Goal: Book appointment/travel/reservation

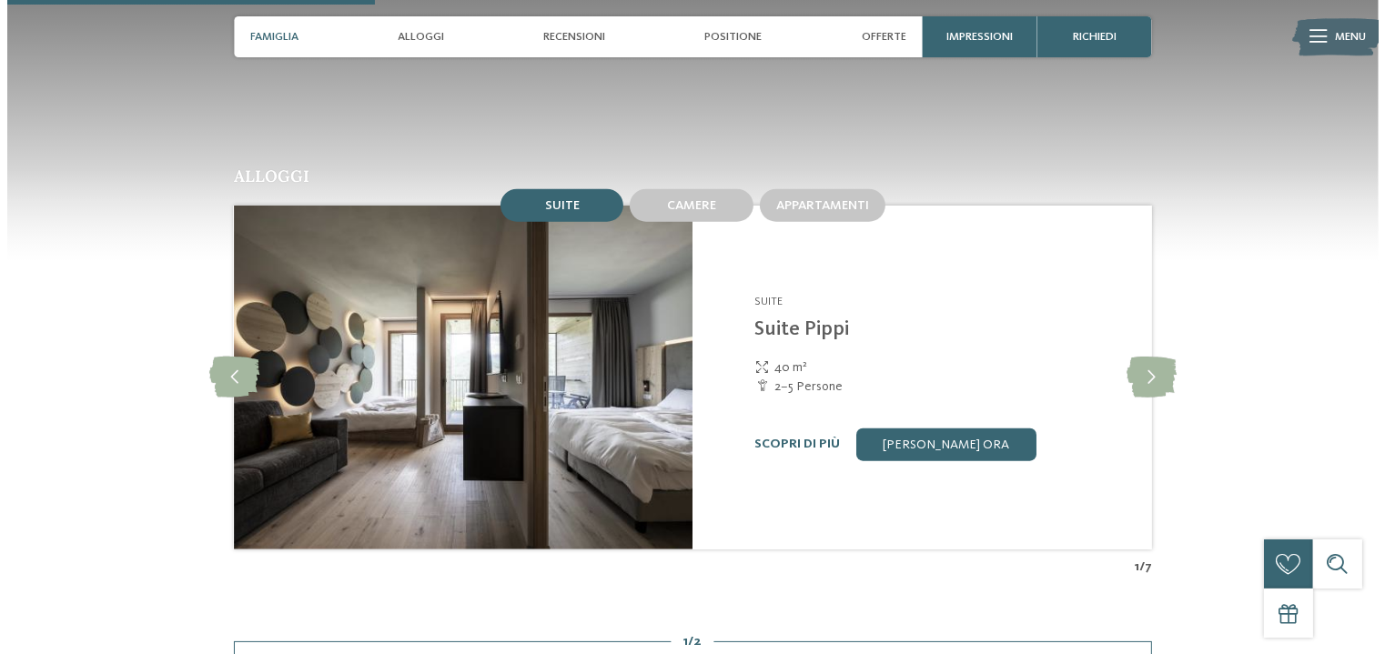
scroll to position [1567, 0]
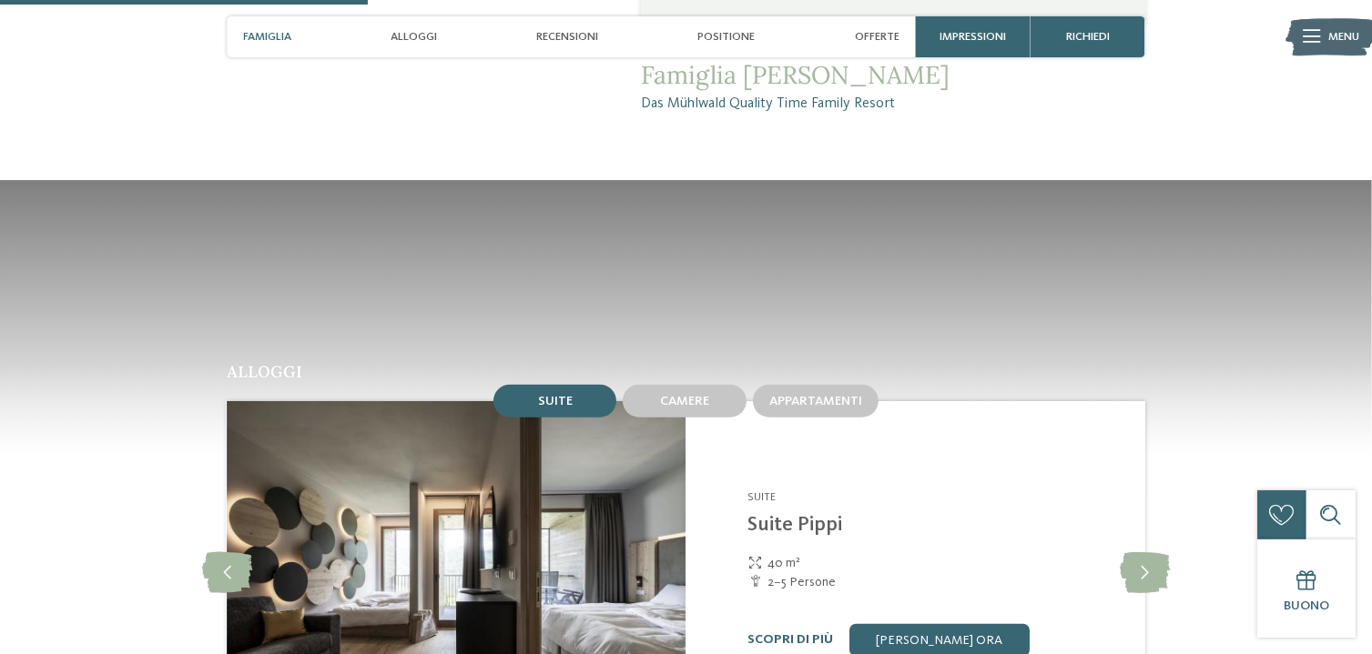
click at [1336, 33] on span "Menu" at bounding box center [1343, 37] width 31 height 16
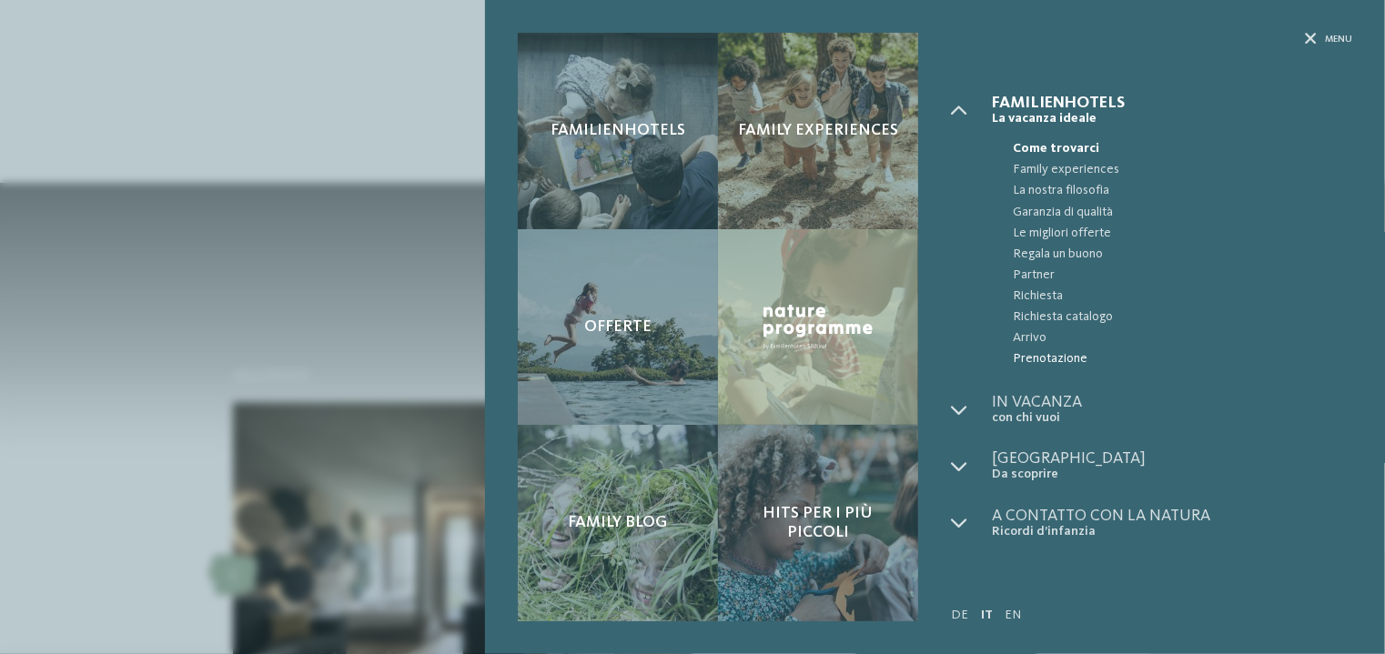
click at [1052, 358] on span "Prenotazione" at bounding box center [1183, 359] width 340 height 21
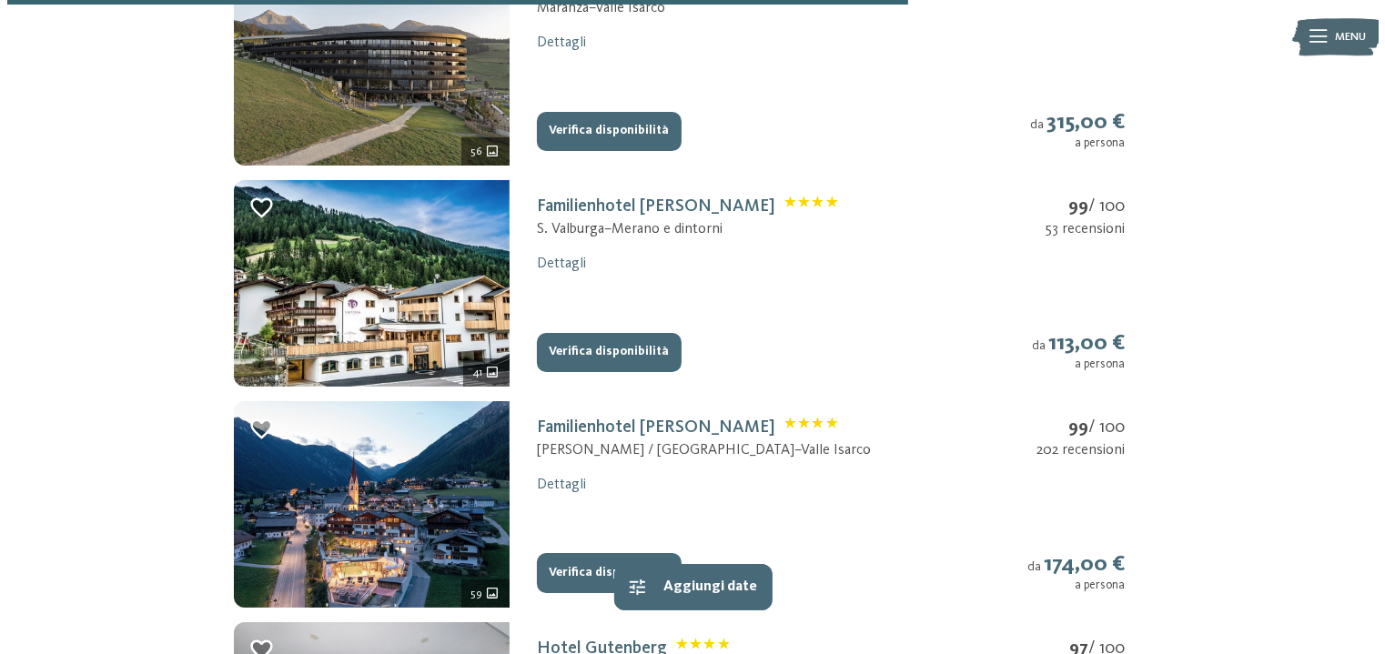
scroll to position [1558, 0]
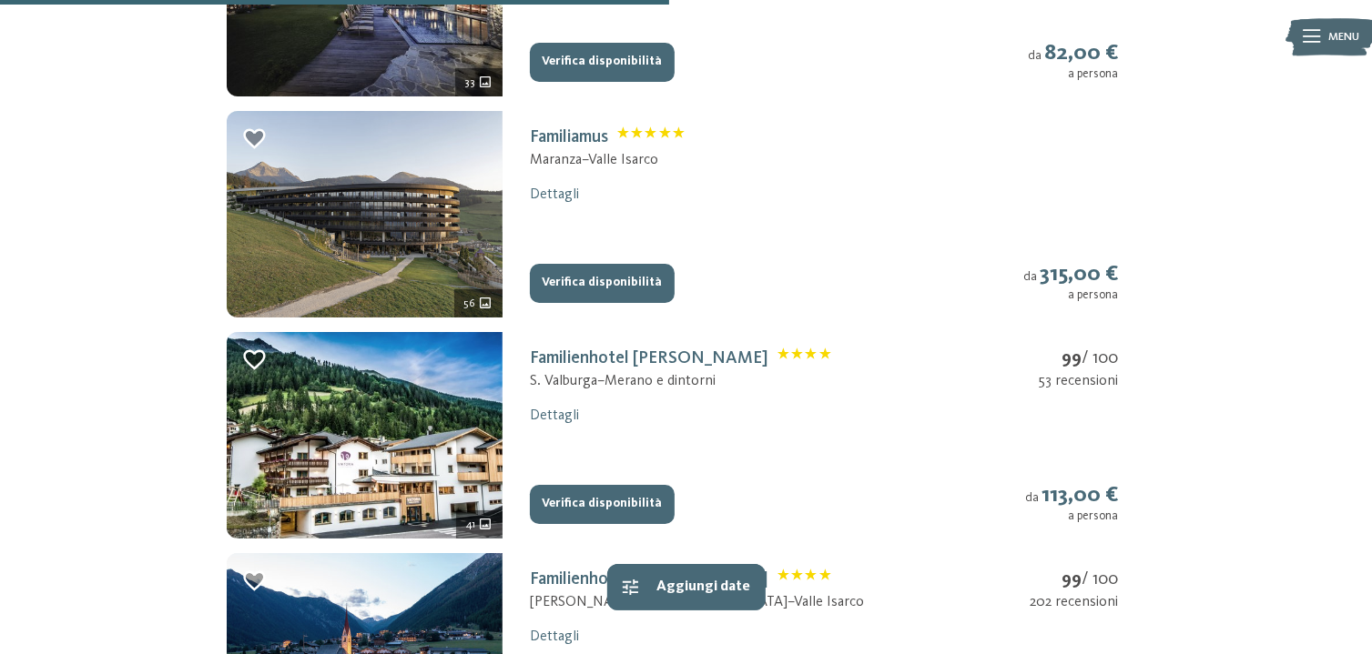
click at [1310, 41] on icon at bounding box center [1311, 36] width 17 height 13
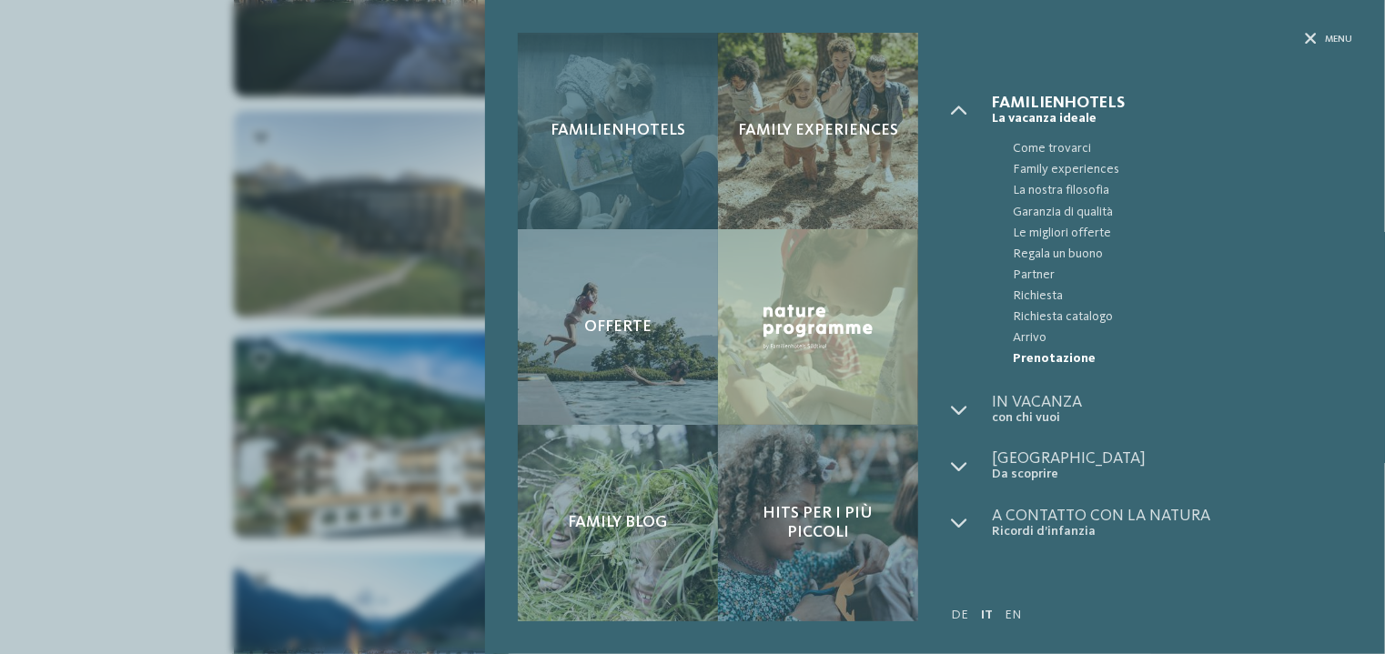
click at [633, 120] on div "Familienhotels" at bounding box center [618, 131] width 200 height 197
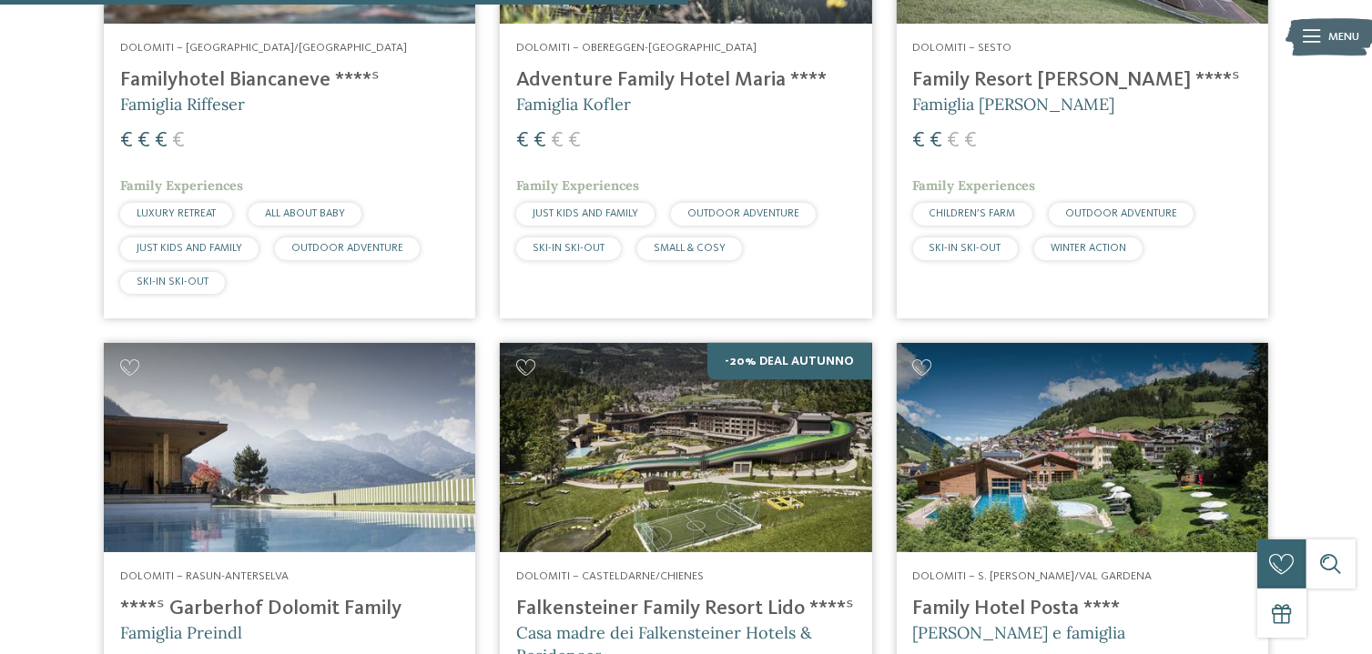
scroll to position [3732, 0]
